Goal: Task Accomplishment & Management: Manage account settings

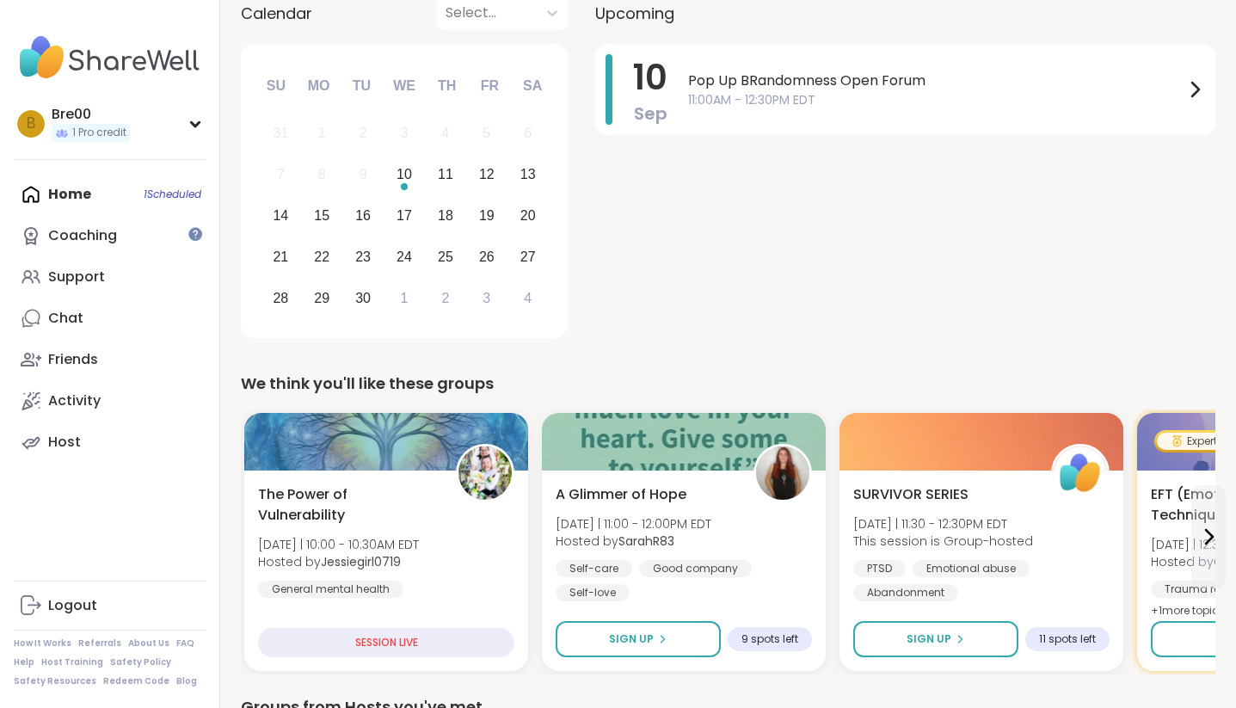
scroll to position [276, 0]
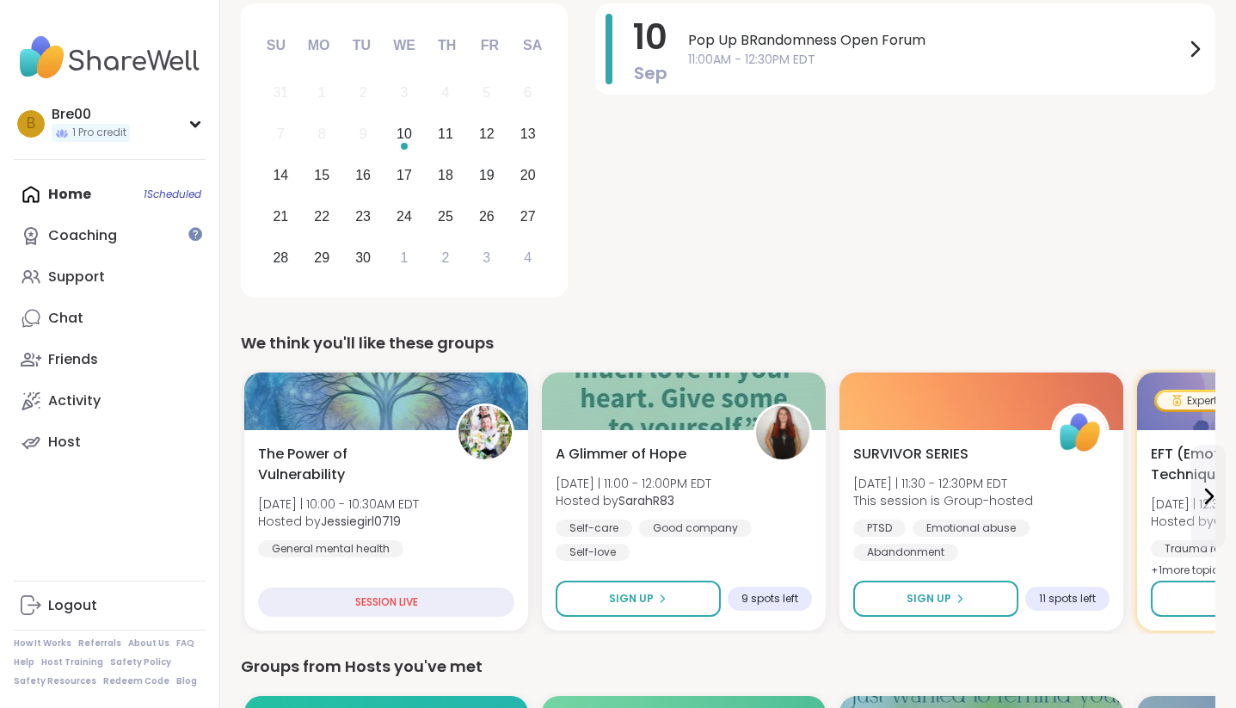
click at [101, 179] on div "Home 1 Scheduled Coaching Support Chat Friends Activity Host" at bounding box center [110, 318] width 192 height 289
click at [108, 186] on div "Home 1 Scheduled Coaching Support Chat Friends Activity Host" at bounding box center [110, 318] width 192 height 289
click at [143, 189] on div "Home 1 Scheduled Coaching Support Chat Friends Activity Host" at bounding box center [110, 318] width 192 height 289
click at [118, 280] on link "Support" at bounding box center [110, 276] width 192 height 41
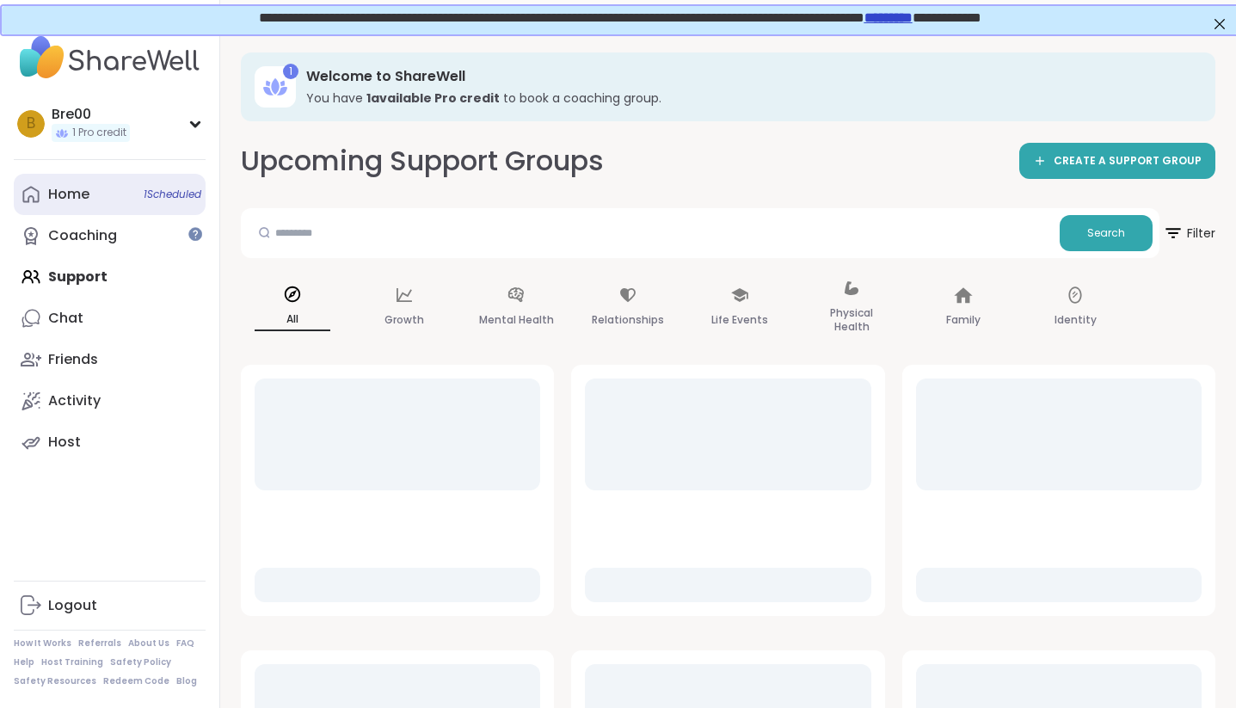
click at [78, 200] on div "Home 1 Scheduled" at bounding box center [68, 194] width 41 height 19
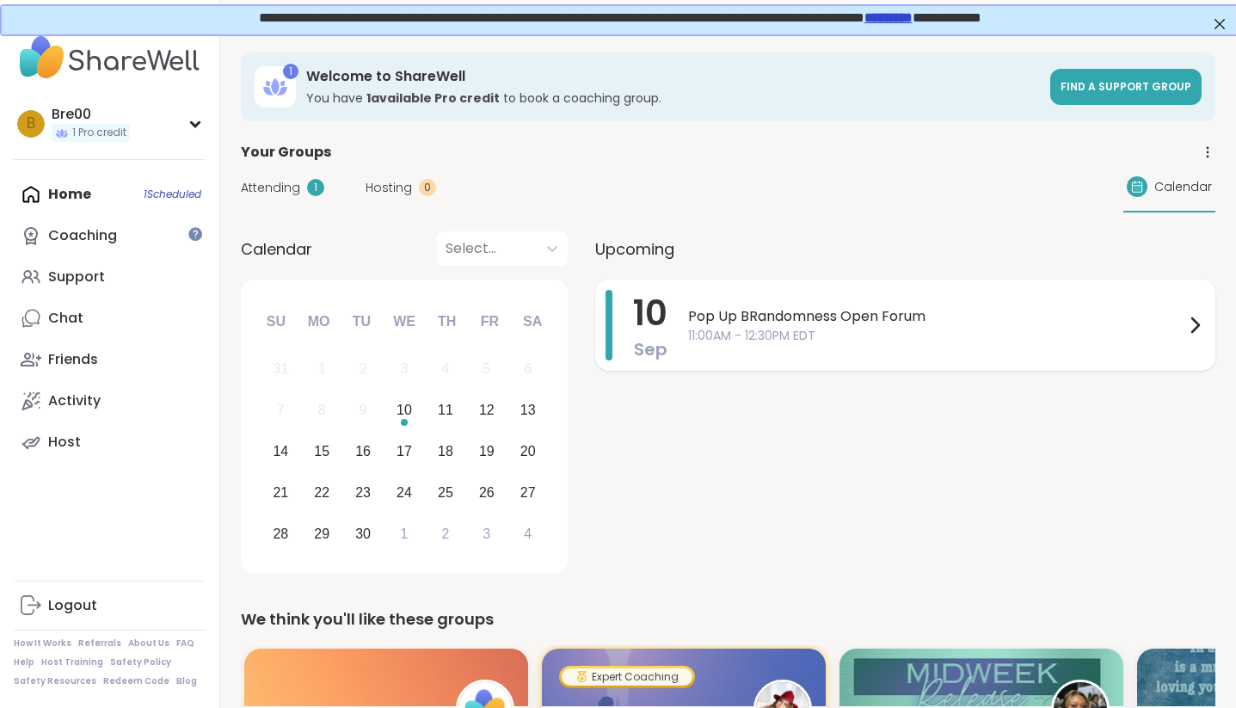
click at [897, 331] on span "11:00AM - 12:30PM EDT" at bounding box center [936, 336] width 496 height 18
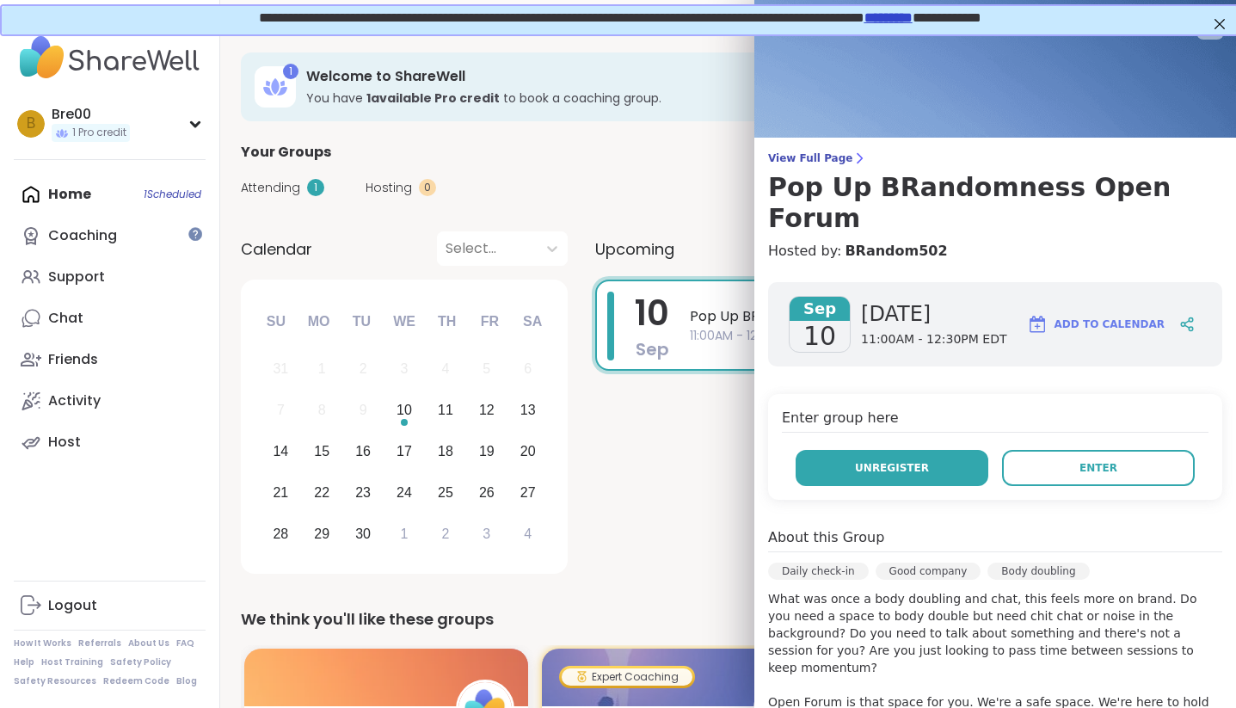
click at [945, 450] on button "Unregister" at bounding box center [892, 468] width 193 height 36
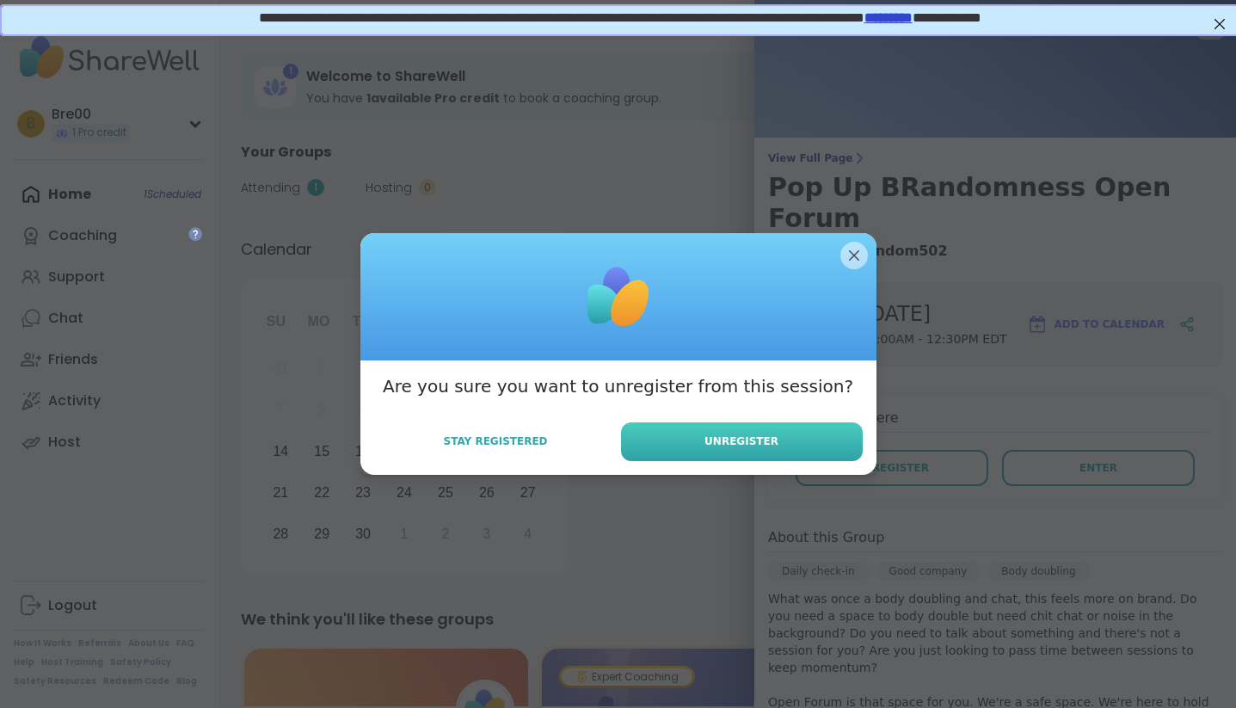
click at [847, 447] on button "Unregister" at bounding box center [742, 441] width 242 height 39
